Goal: Transaction & Acquisition: Book appointment/travel/reservation

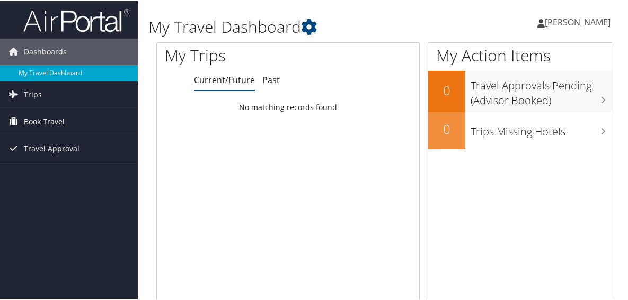
click at [40, 119] on span "Book Travel" at bounding box center [44, 121] width 41 height 26
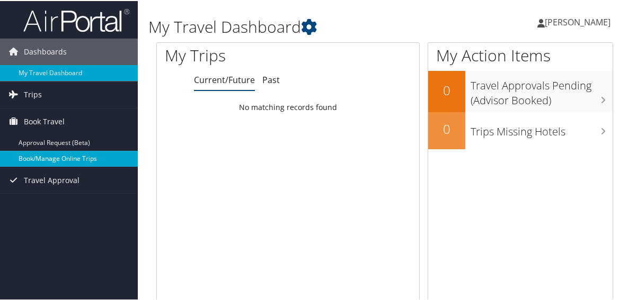
click at [29, 157] on link "Book/Manage Online Trips" at bounding box center [69, 158] width 138 height 16
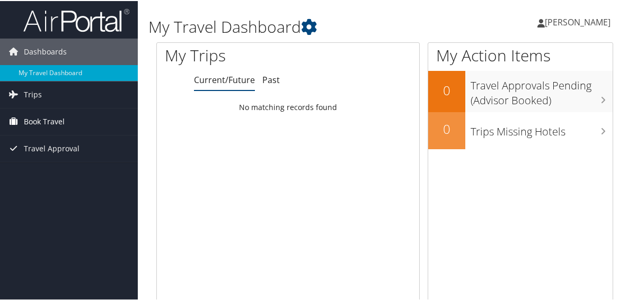
click at [41, 117] on span "Book Travel" at bounding box center [44, 121] width 41 height 26
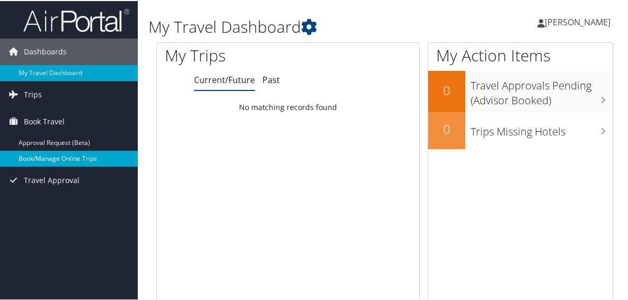
click at [27, 155] on link "Book/Manage Online Trips" at bounding box center [69, 158] width 138 height 16
